Goal: Information Seeking & Learning: Learn about a topic

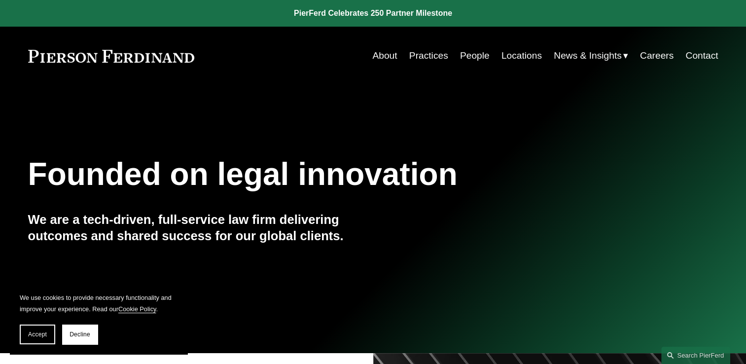
click at [417, 50] on link "Practices" at bounding box center [428, 55] width 39 height 19
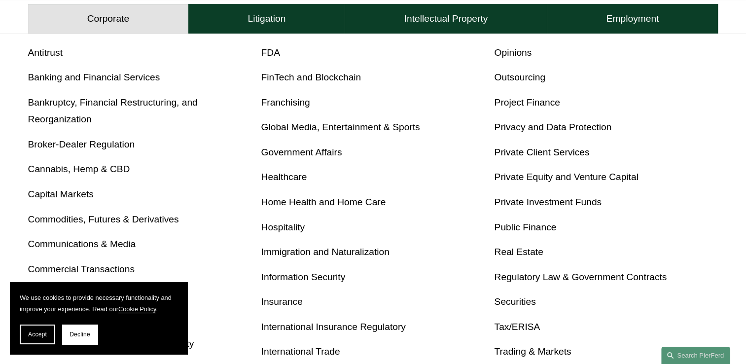
scroll to position [394, 0]
click at [521, 133] on link "Privacy and Data Protection" at bounding box center [552, 127] width 117 height 10
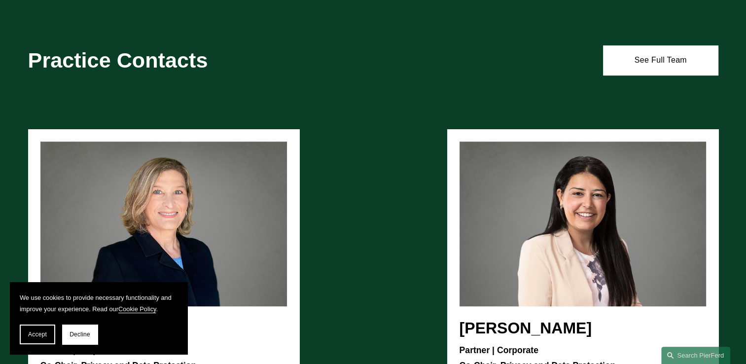
scroll to position [740, 0]
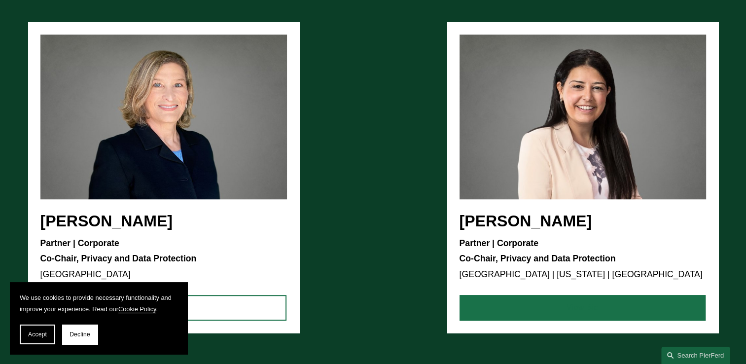
click at [543, 309] on link "View Bio" at bounding box center [583, 308] width 246 height 26
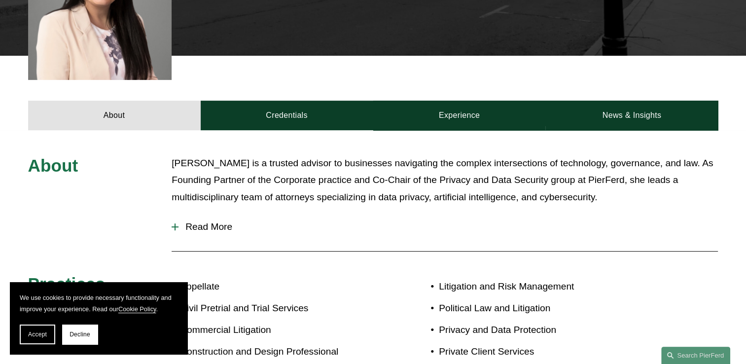
scroll to position [345, 0]
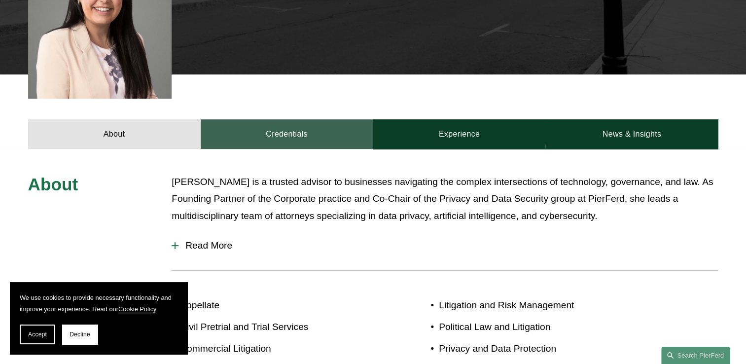
click at [314, 119] on link "Credentials" at bounding box center [287, 134] width 173 height 30
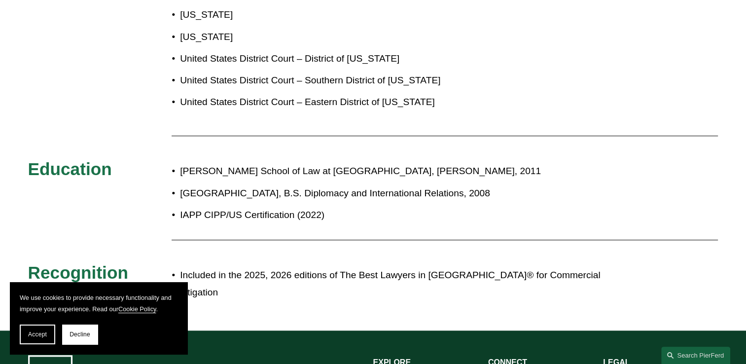
scroll to position [542, 0]
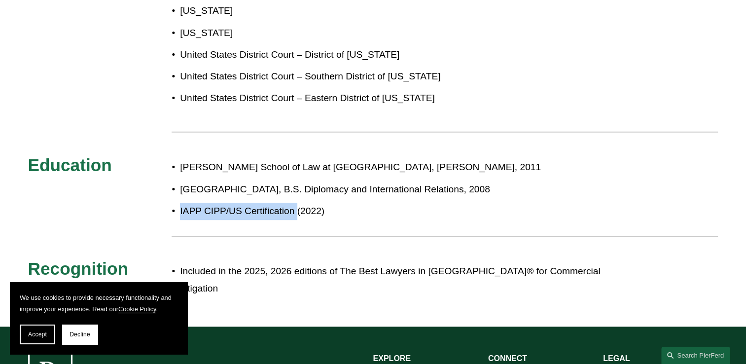
drag, startPoint x: 180, startPoint y: 195, endPoint x: 296, endPoint y: 201, distance: 115.5
click at [296, 203] on p "IAPP CIPP/US Certification (2022)" at bounding box center [406, 211] width 452 height 17
copy p "IAPP CIPP/US Certification"
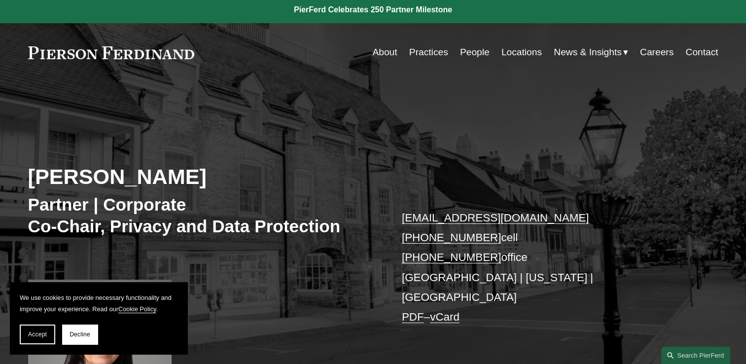
scroll to position [0, 0]
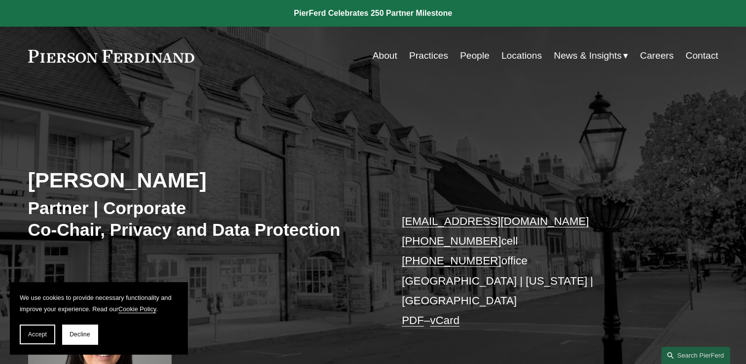
click at [464, 52] on link "People" at bounding box center [475, 55] width 30 height 19
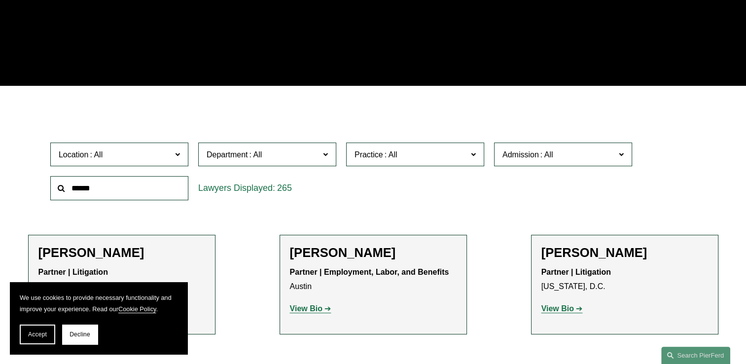
scroll to position [9509, 0]
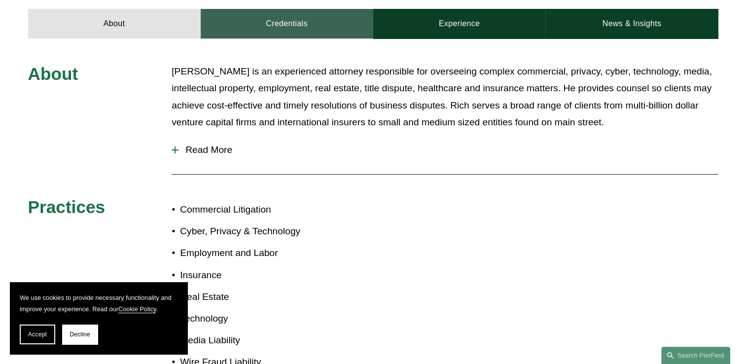
scroll to position [296, 0]
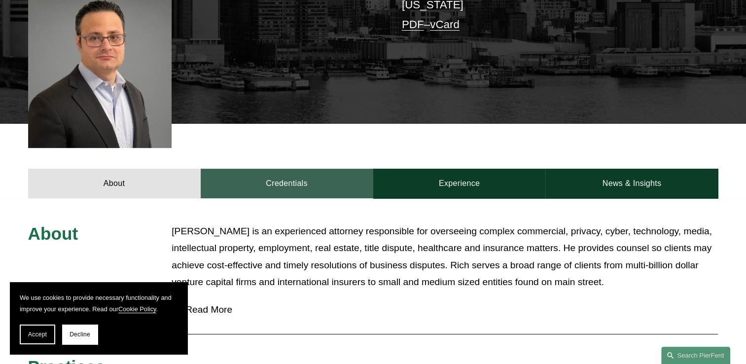
click at [268, 169] on link "Credentials" at bounding box center [287, 184] width 173 height 30
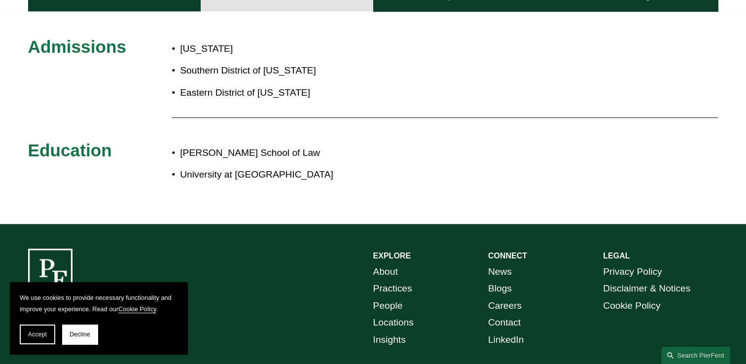
scroll to position [493, 0]
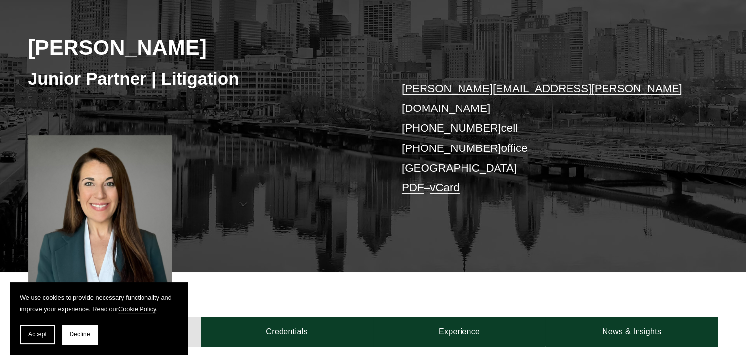
scroll to position [197, 0]
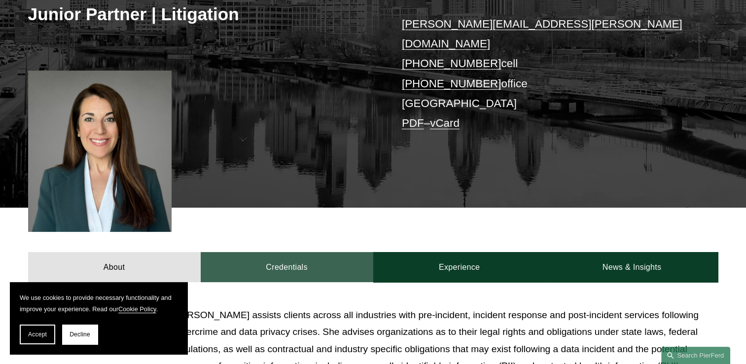
click at [260, 255] on link "Credentials" at bounding box center [287, 267] width 173 height 30
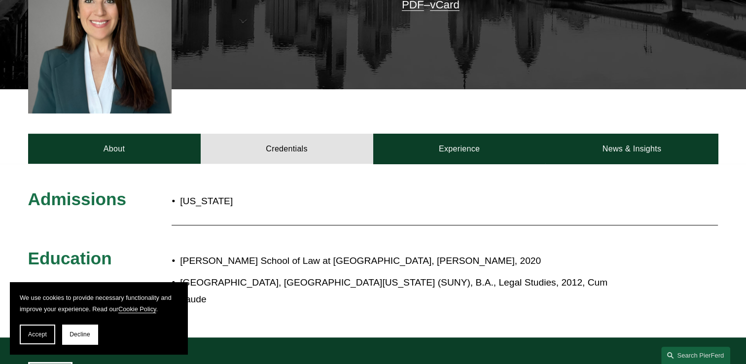
scroll to position [394, 0]
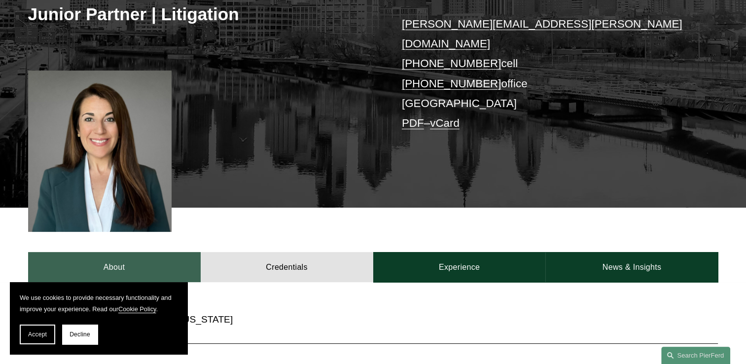
click at [115, 252] on link "About" at bounding box center [114, 267] width 173 height 30
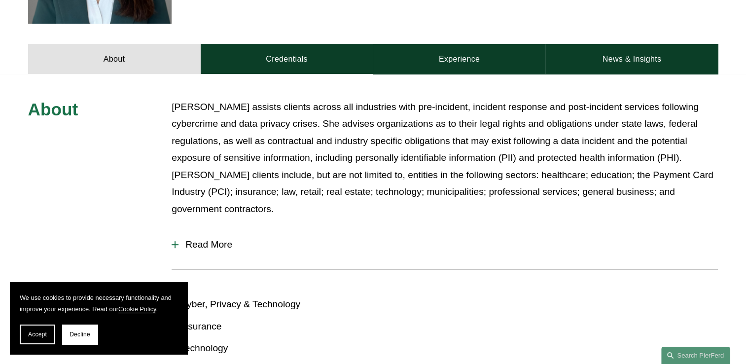
scroll to position [127, 0]
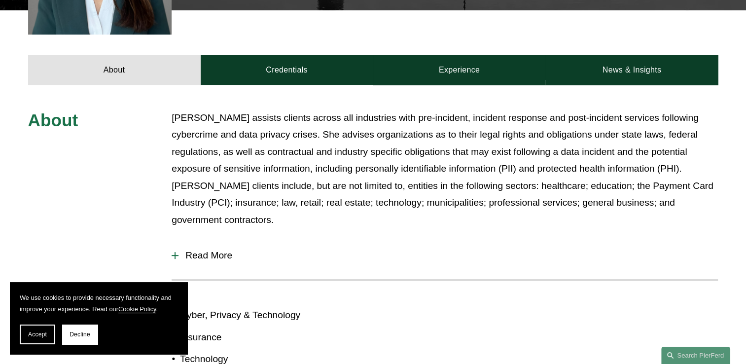
scroll to position [394, 0]
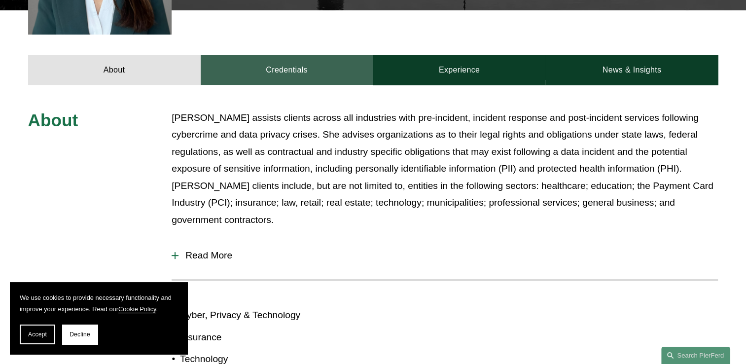
drag, startPoint x: 298, startPoint y: 43, endPoint x: 306, endPoint y: 53, distance: 12.3
click at [298, 55] on link "Credentials" at bounding box center [287, 70] width 173 height 30
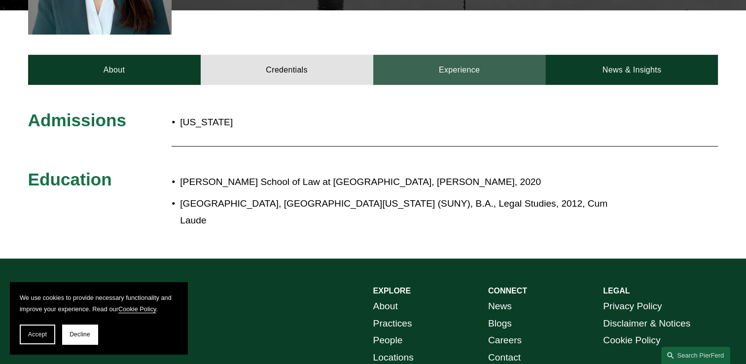
click at [470, 56] on link "Experience" at bounding box center [459, 70] width 173 height 30
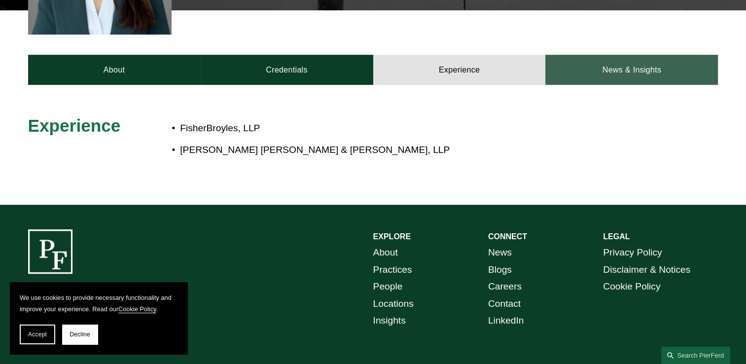
click at [637, 62] on link "News & Insights" at bounding box center [631, 70] width 173 height 30
